Goal: Check status: Check status

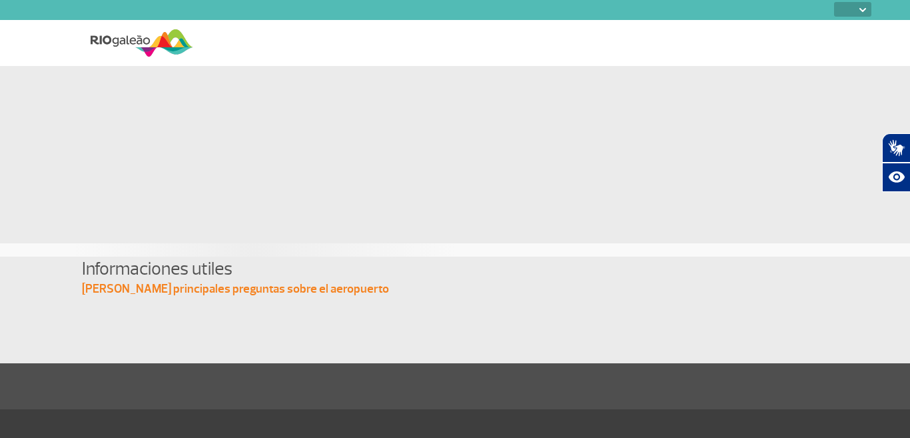
select select
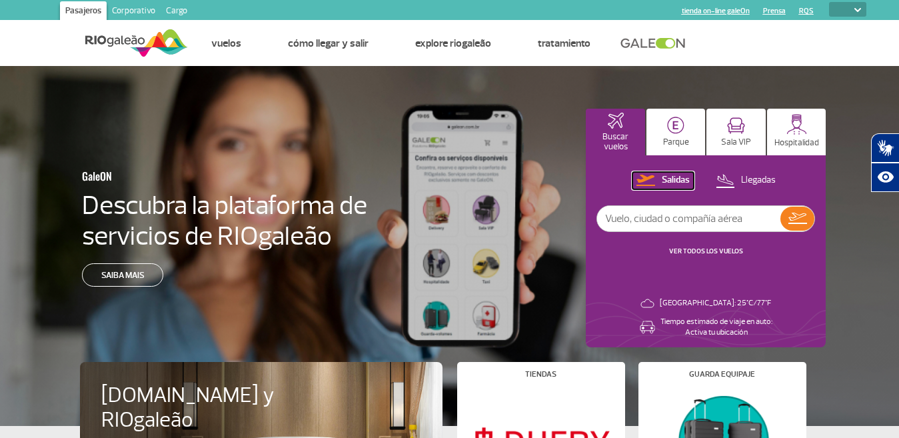
click at [680, 179] on p "Salidas" at bounding box center [676, 180] width 28 height 13
click at [800, 223] on img at bounding box center [797, 218] width 19 height 11
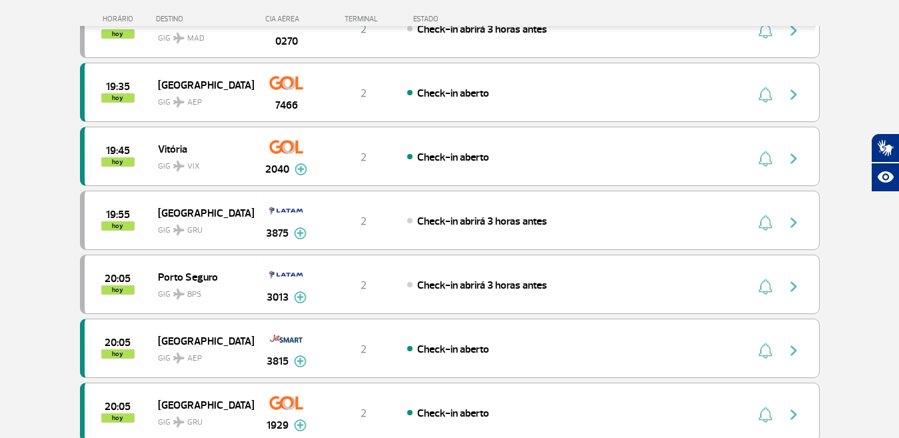
scroll to position [1200, 0]
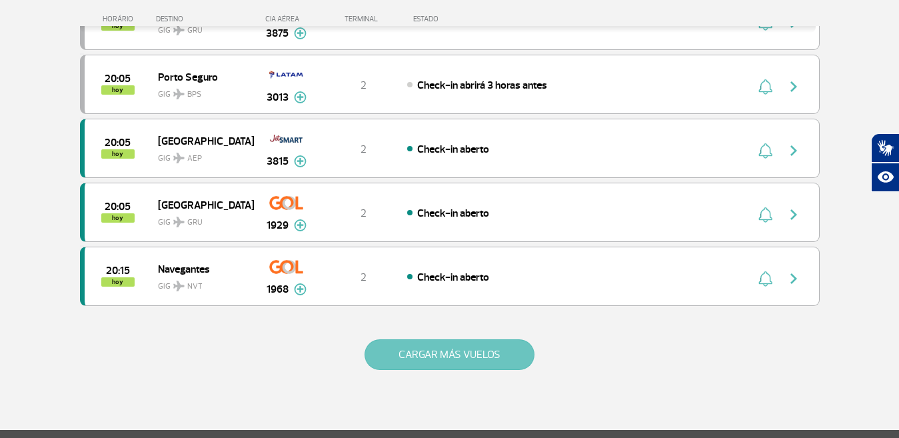
click at [427, 363] on button "CARGAR MÁS VUELOS" at bounding box center [450, 354] width 170 height 31
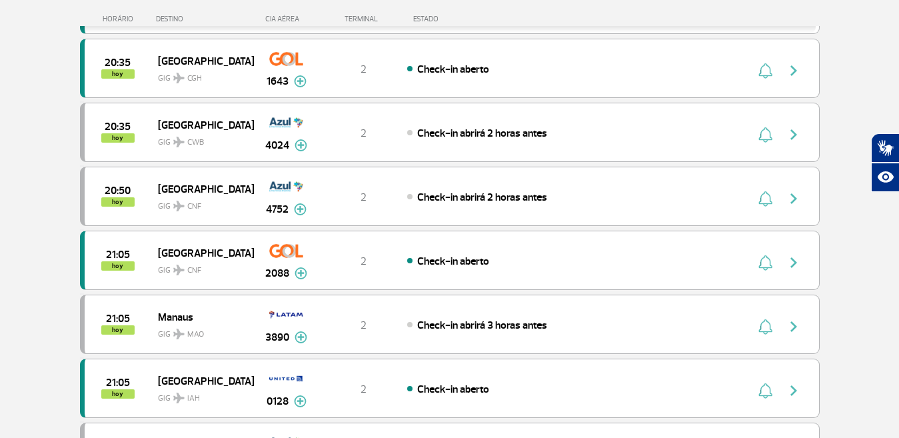
scroll to position [1866, 0]
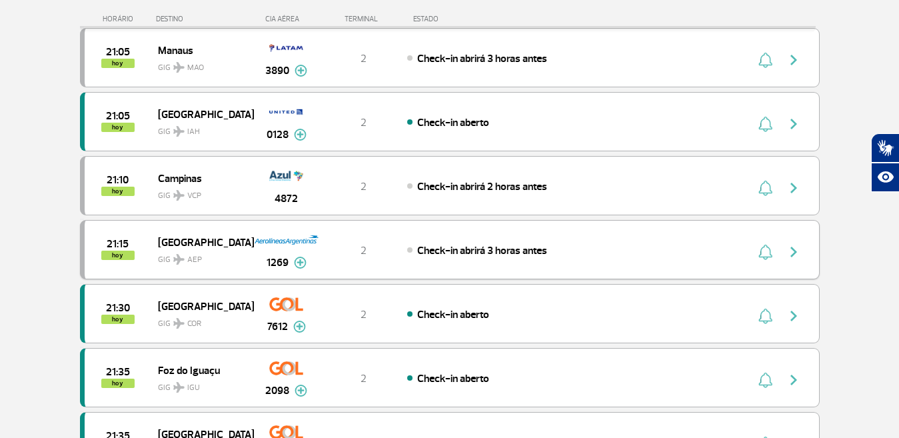
click at [473, 251] on span "Check-in abrirá 3 horas antes" at bounding box center [482, 250] width 130 height 13
click at [791, 251] on img "button" at bounding box center [794, 252] width 16 height 16
click at [303, 261] on img at bounding box center [300, 263] width 13 height 12
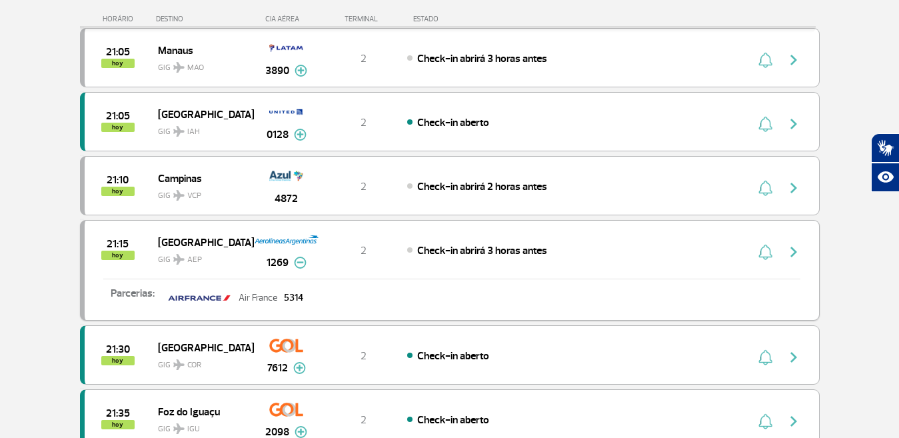
click at [269, 296] on p "Air France" at bounding box center [258, 297] width 39 height 9
